Goal: Task Accomplishment & Management: Manage account settings

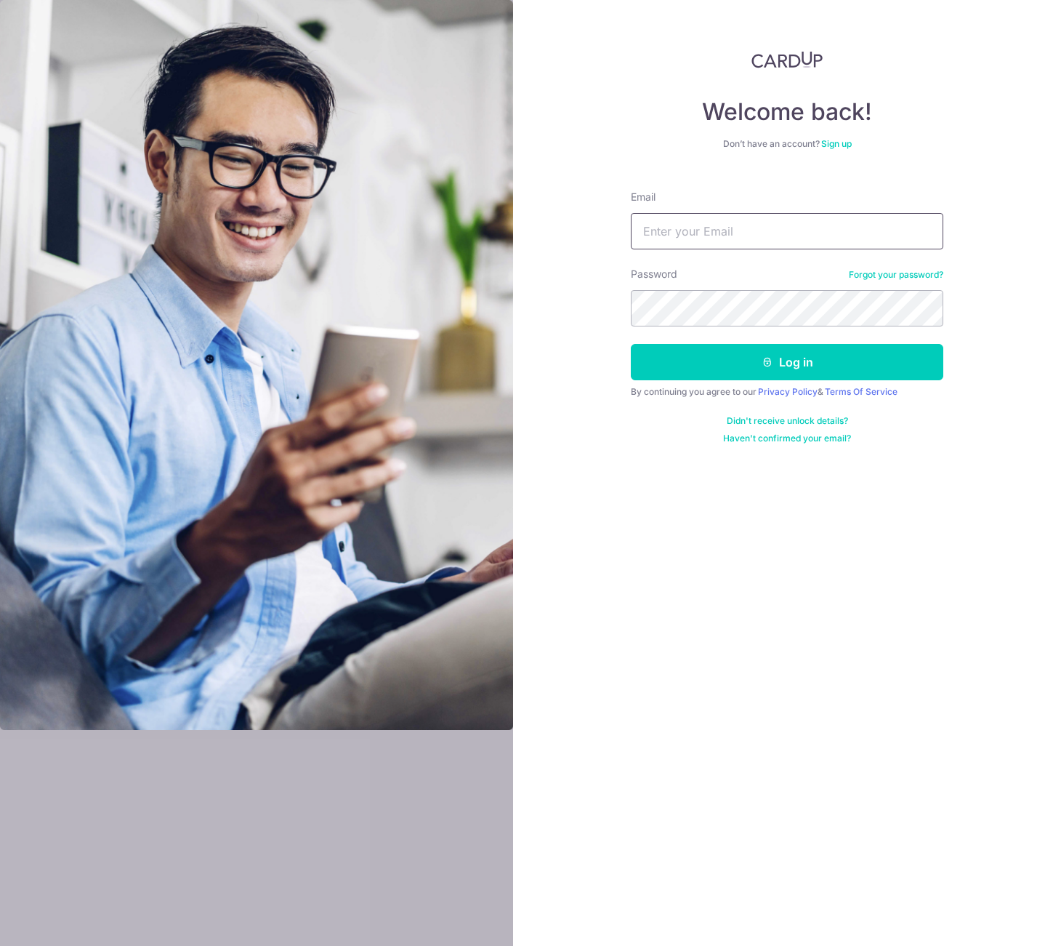
type input "[EMAIL_ADDRESS][DOMAIN_NAME]"
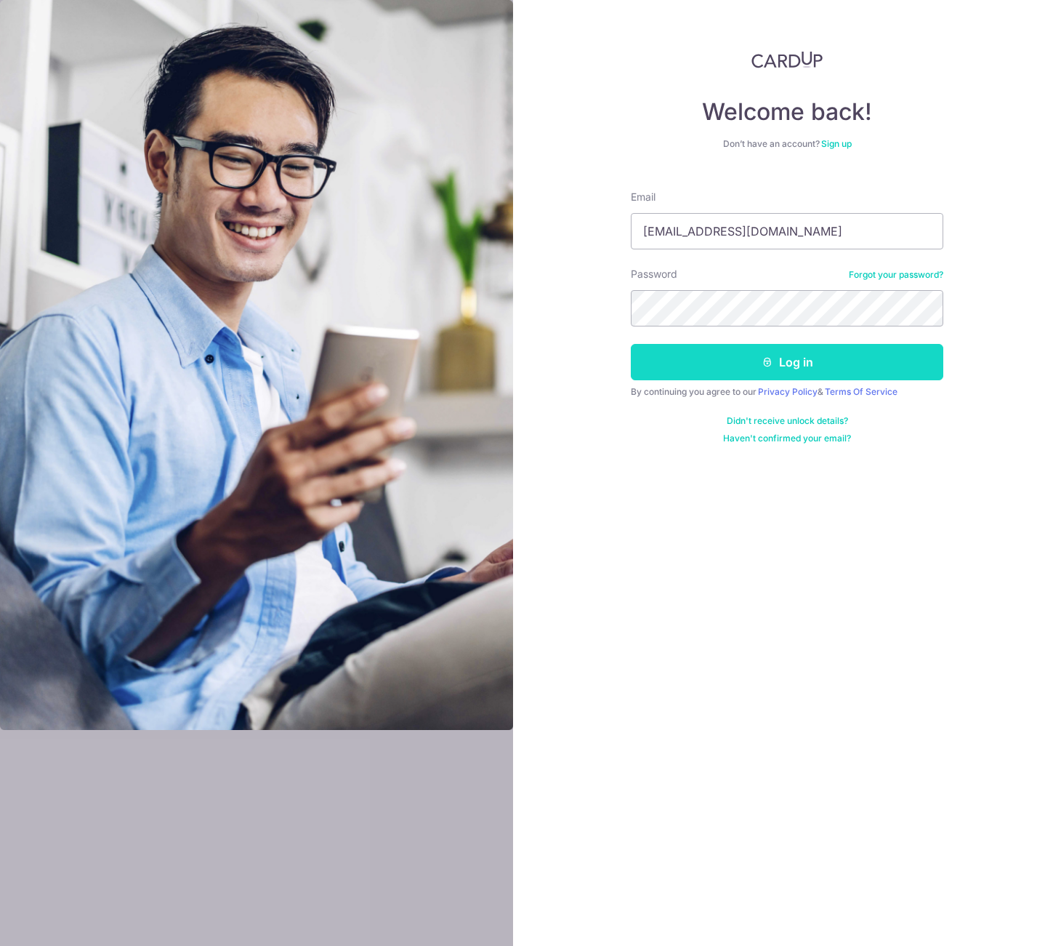
click at [712, 348] on button "Log in" at bounding box center [787, 362] width 313 height 36
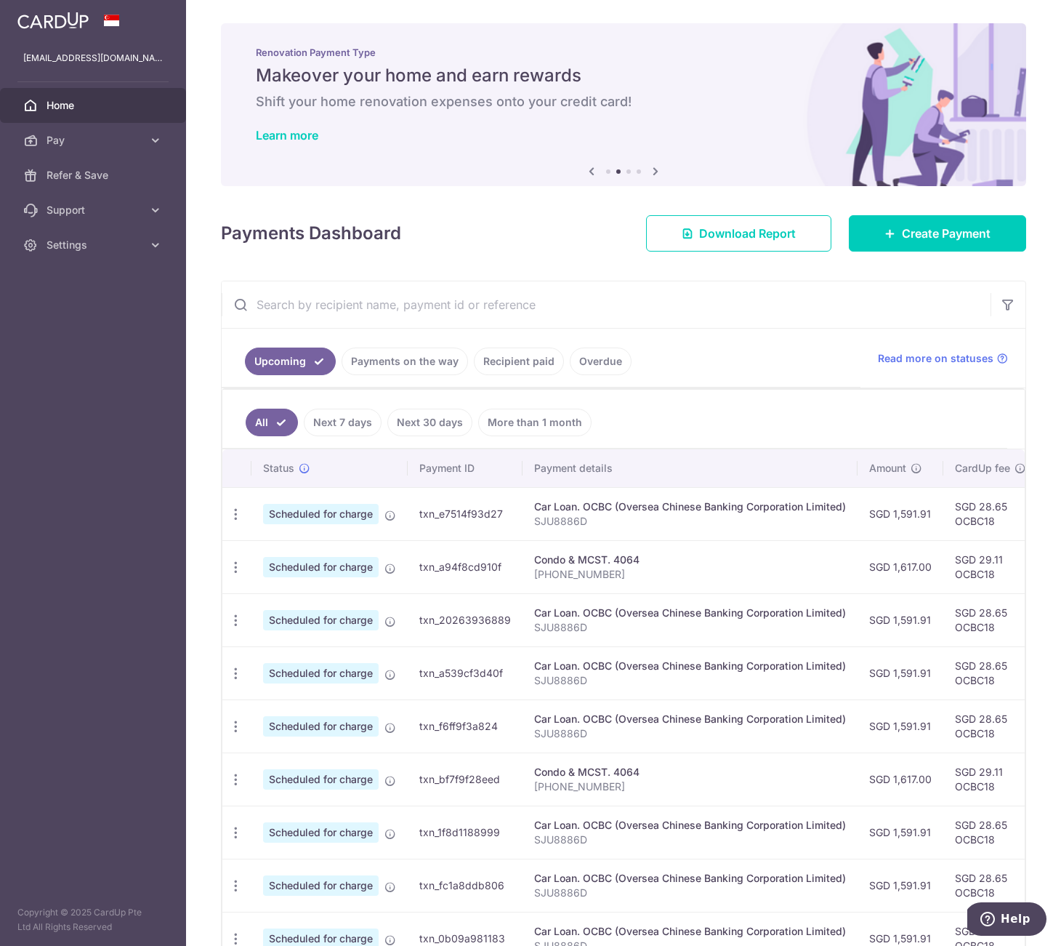
click at [396, 371] on link "Payments on the way" at bounding box center [405, 361] width 126 height 28
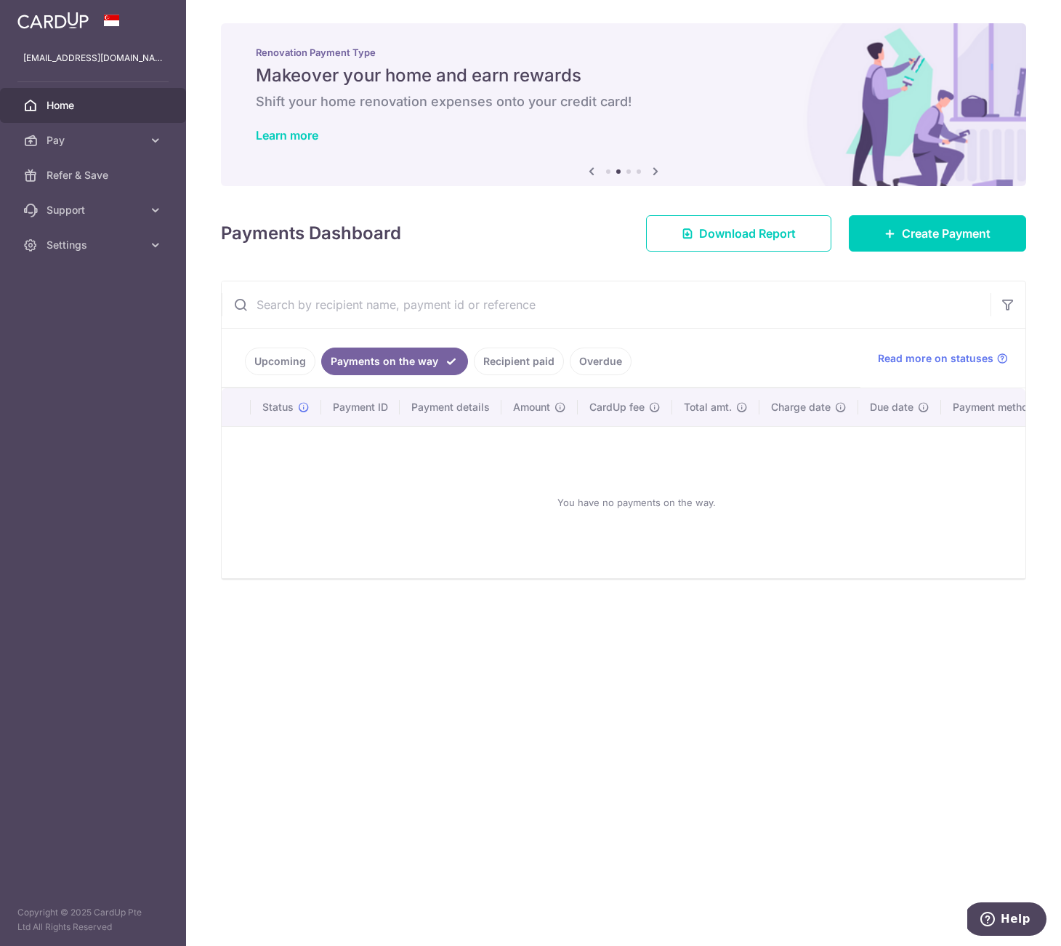
click at [523, 373] on link "Recipient paid" at bounding box center [519, 361] width 90 height 28
